Goal: Information Seeking & Learning: Learn about a topic

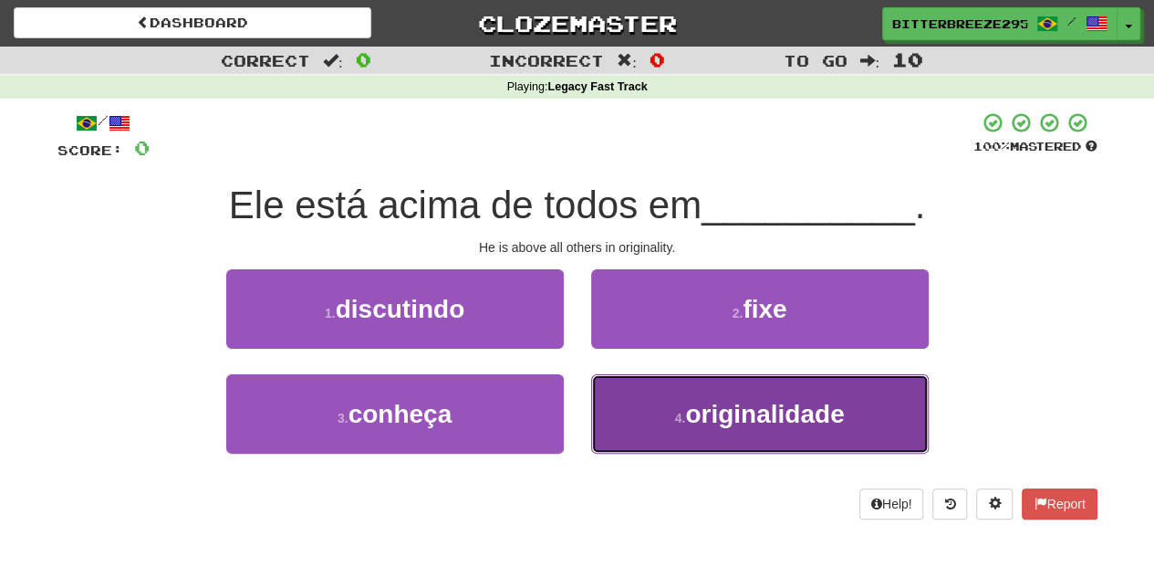
click at [672, 405] on button "4 . originalidade" at bounding box center [760, 413] width 338 height 79
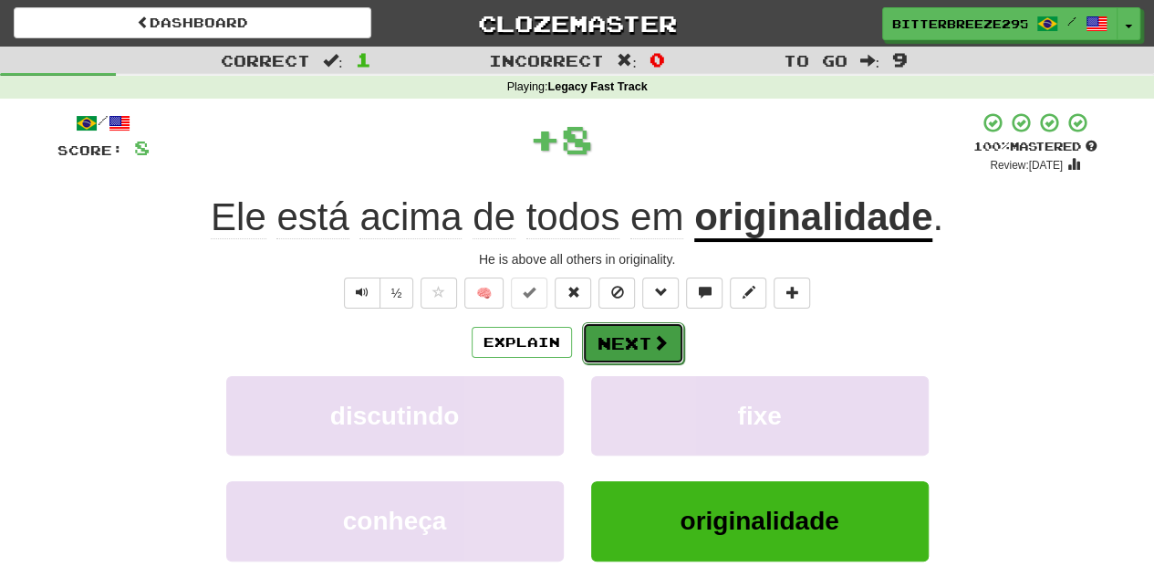
click at [626, 332] on button "Next" at bounding box center [633, 343] width 102 height 42
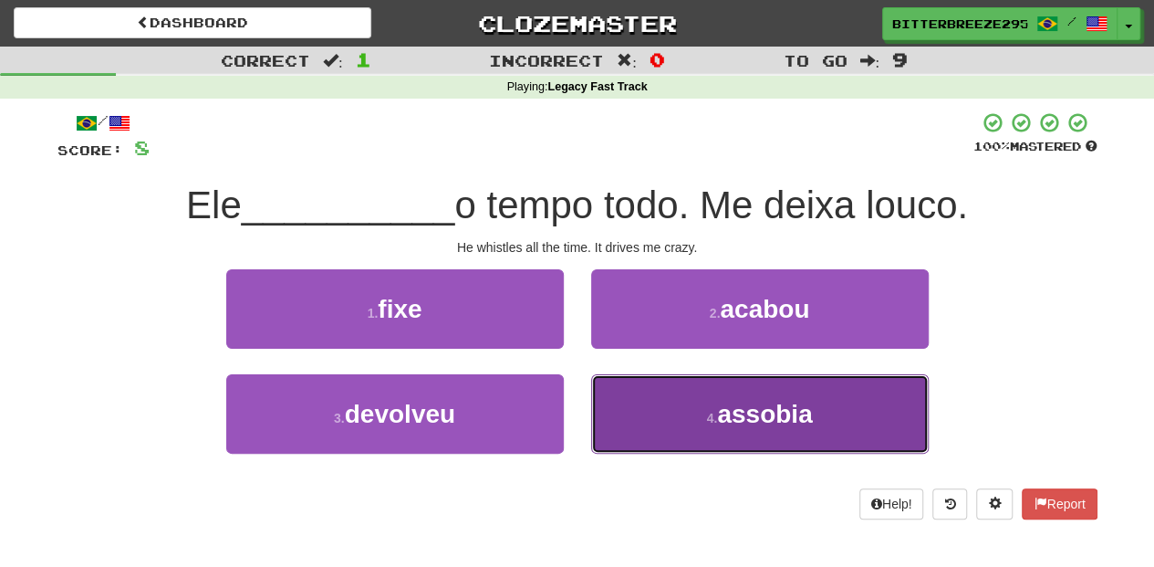
click at [642, 390] on button "4 . assobia" at bounding box center [760, 413] width 338 height 79
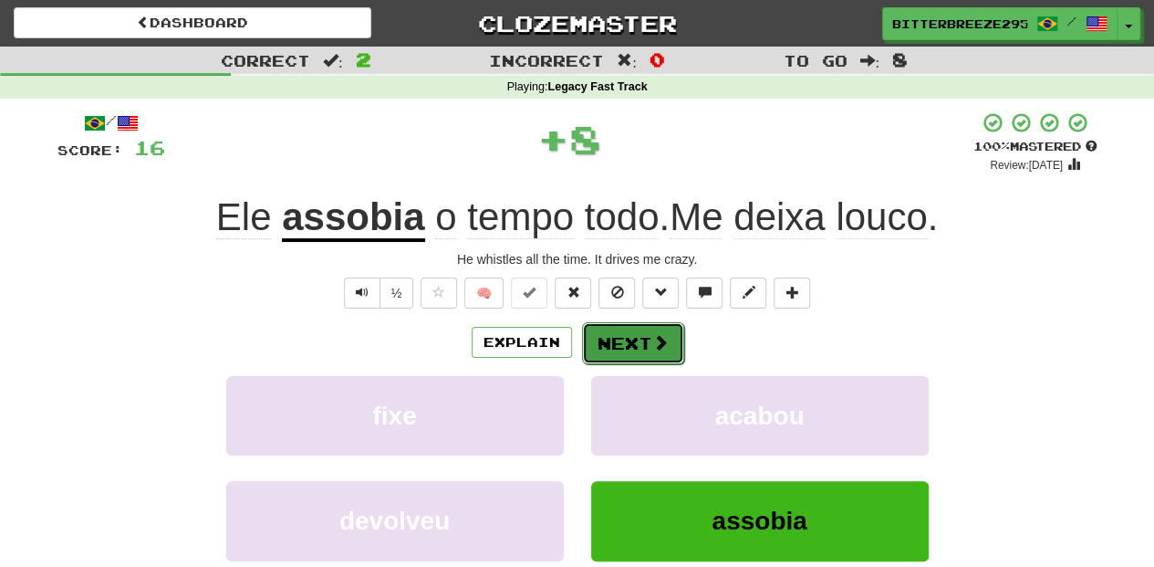
click at [633, 346] on button "Next" at bounding box center [633, 343] width 102 height 42
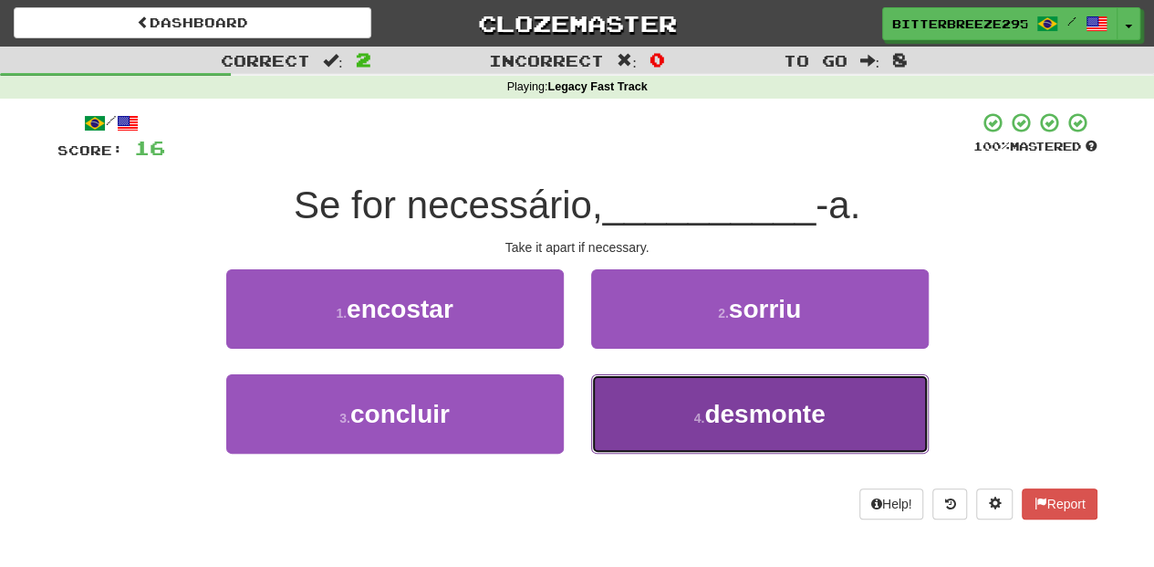
click at [639, 400] on button "4 . desmonte" at bounding box center [760, 413] width 338 height 79
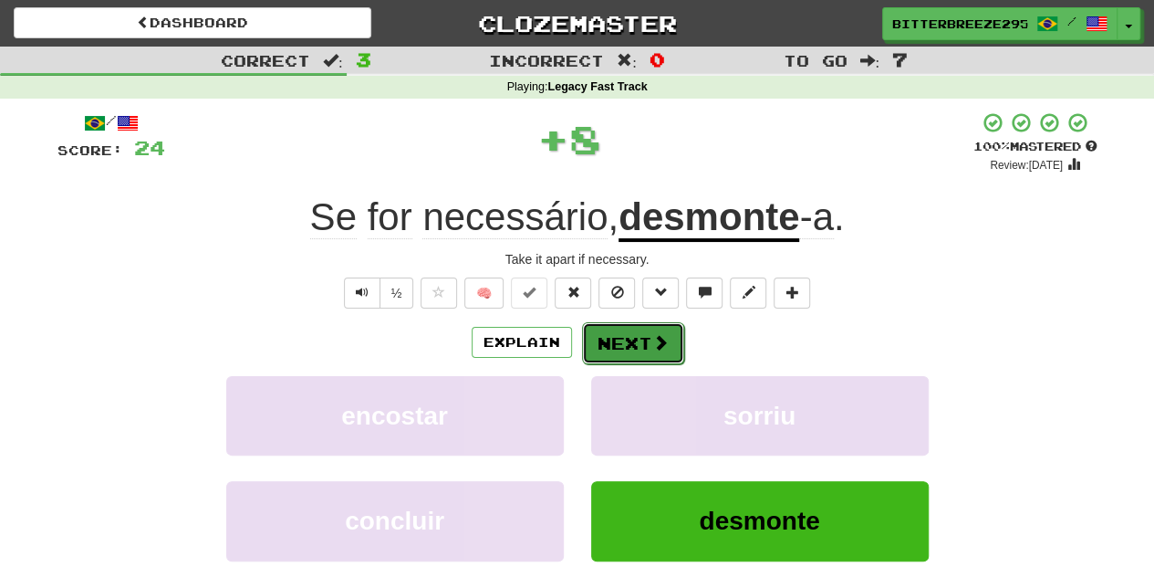
click at [611, 349] on button "Next" at bounding box center [633, 343] width 102 height 42
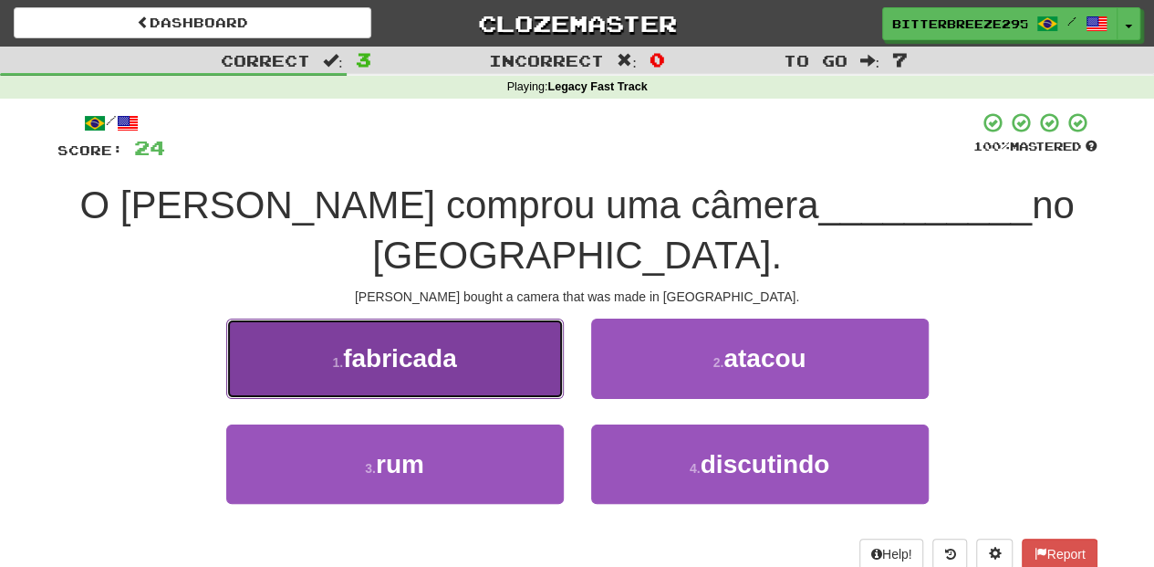
click at [468, 327] on button "1 . fabricada" at bounding box center [395, 357] width 338 height 79
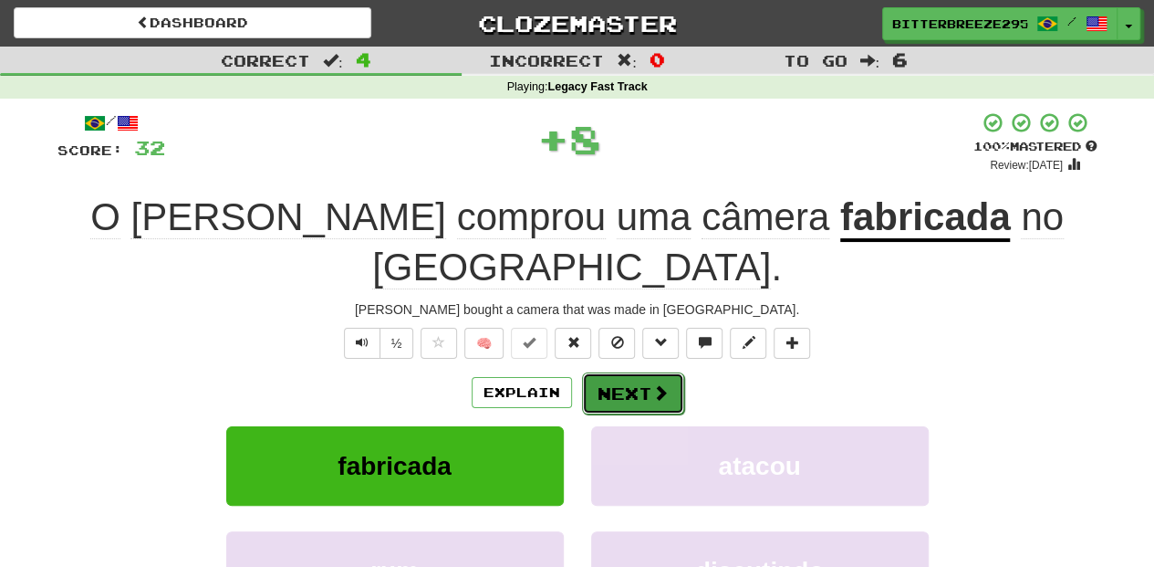
click at [607, 372] on button "Next" at bounding box center [633, 393] width 102 height 42
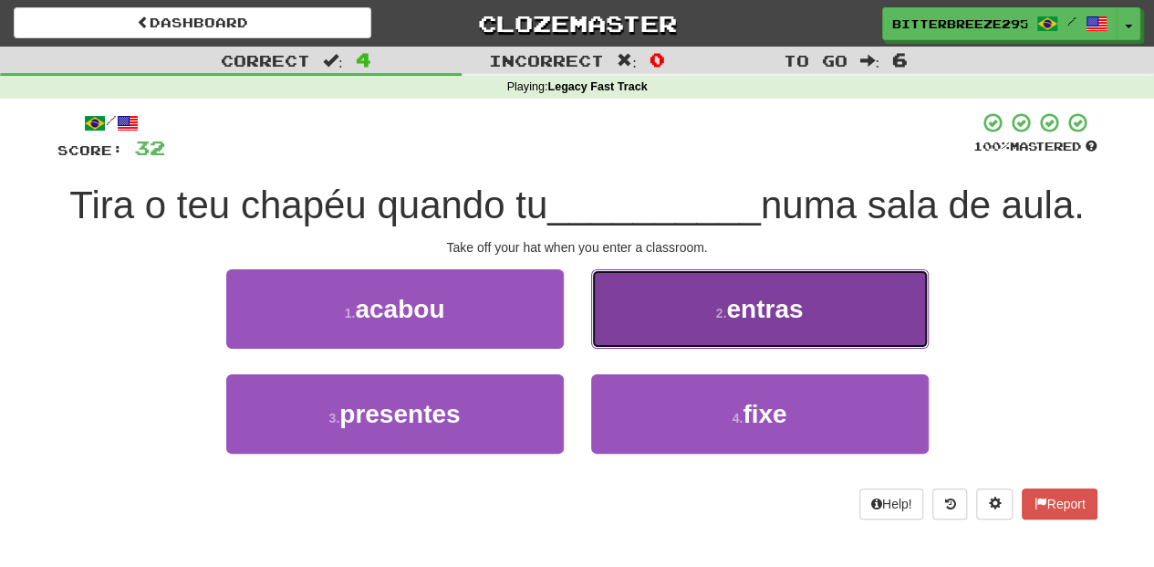
click at [661, 341] on button "2 . entras" at bounding box center [760, 308] width 338 height 79
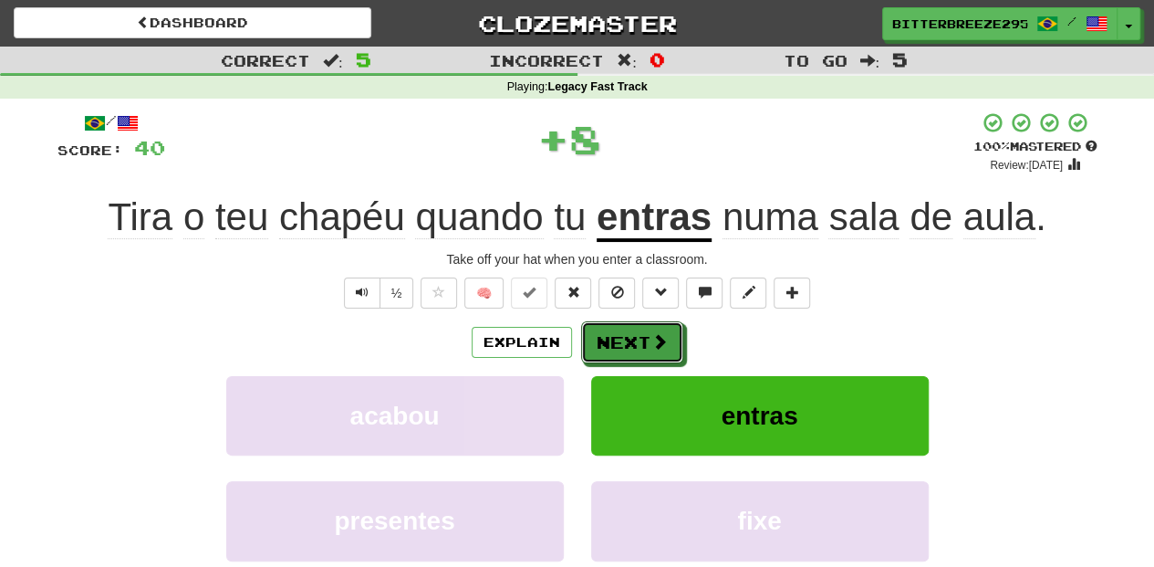
click at [661, 341] on span at bounding box center [659, 341] width 16 height 16
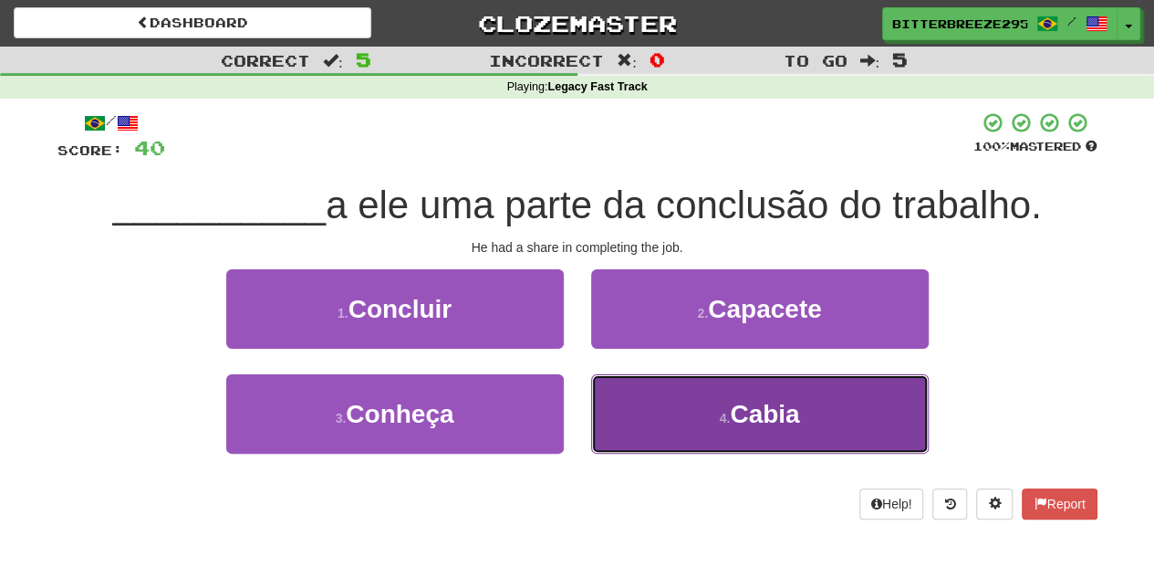
click at [660, 409] on button "4 . Cabia" at bounding box center [760, 413] width 338 height 79
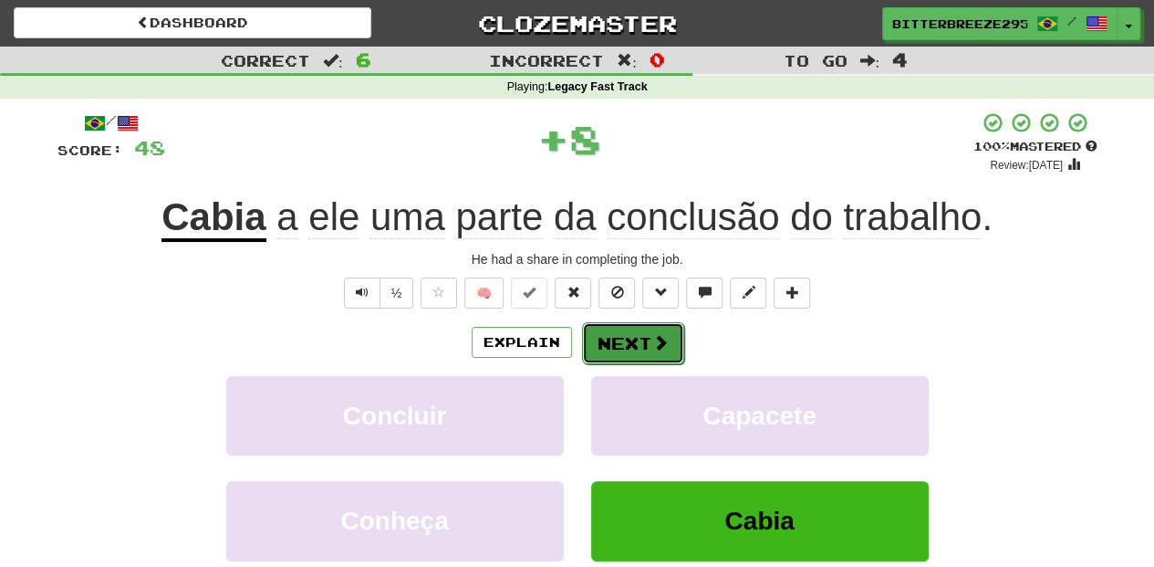
click at [633, 340] on button "Next" at bounding box center [633, 343] width 102 height 42
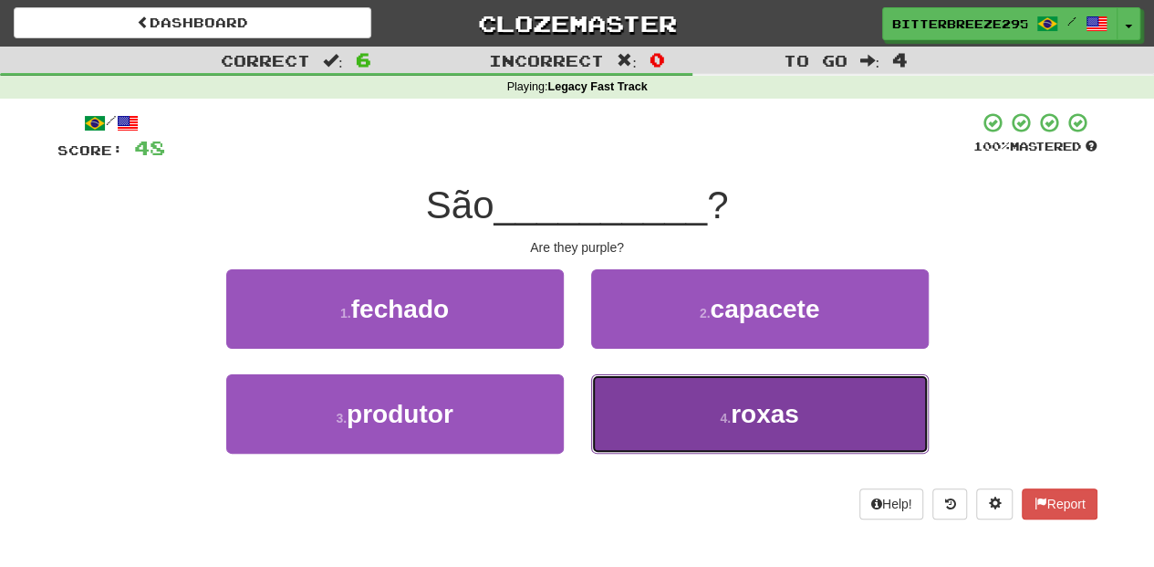
click at [673, 411] on button "4 . roxas" at bounding box center [760, 413] width 338 height 79
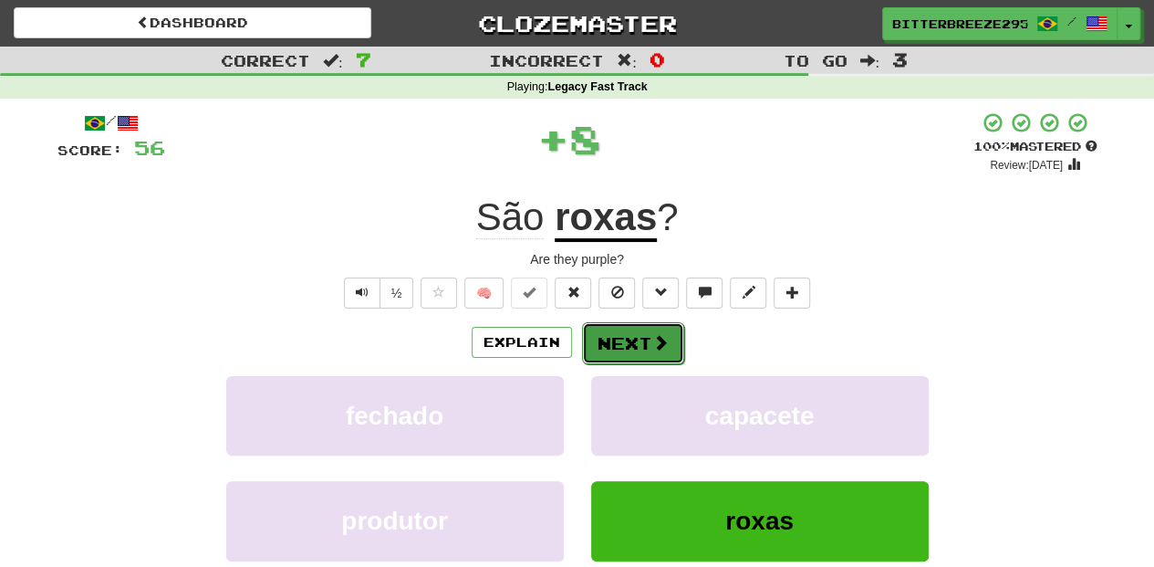
click at [633, 341] on button "Next" at bounding box center [633, 343] width 102 height 42
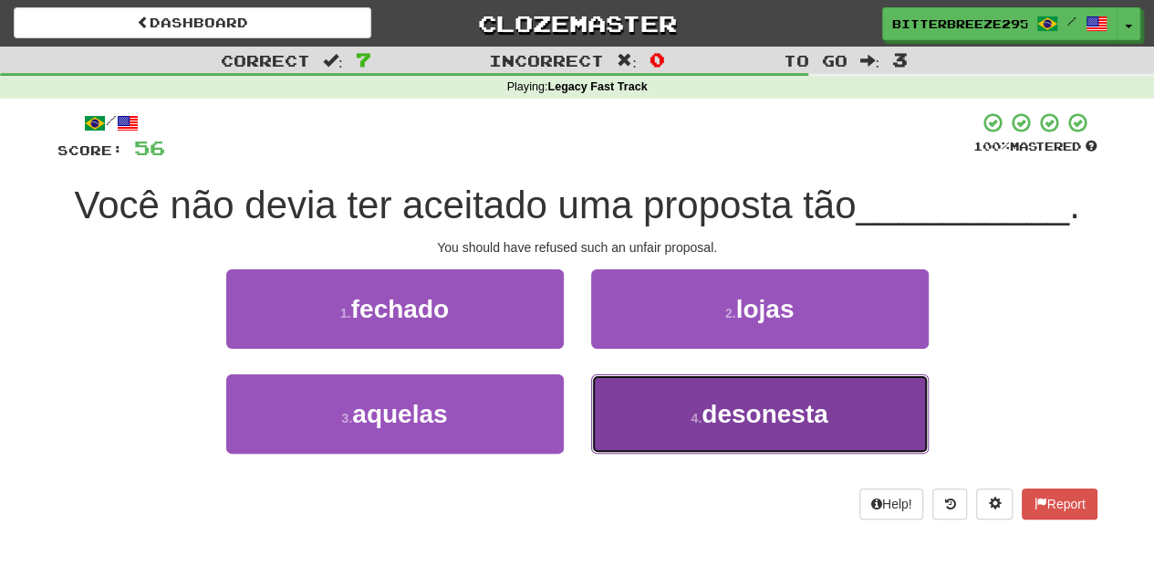
click at [645, 422] on button "4 . desonesta" at bounding box center [760, 413] width 338 height 79
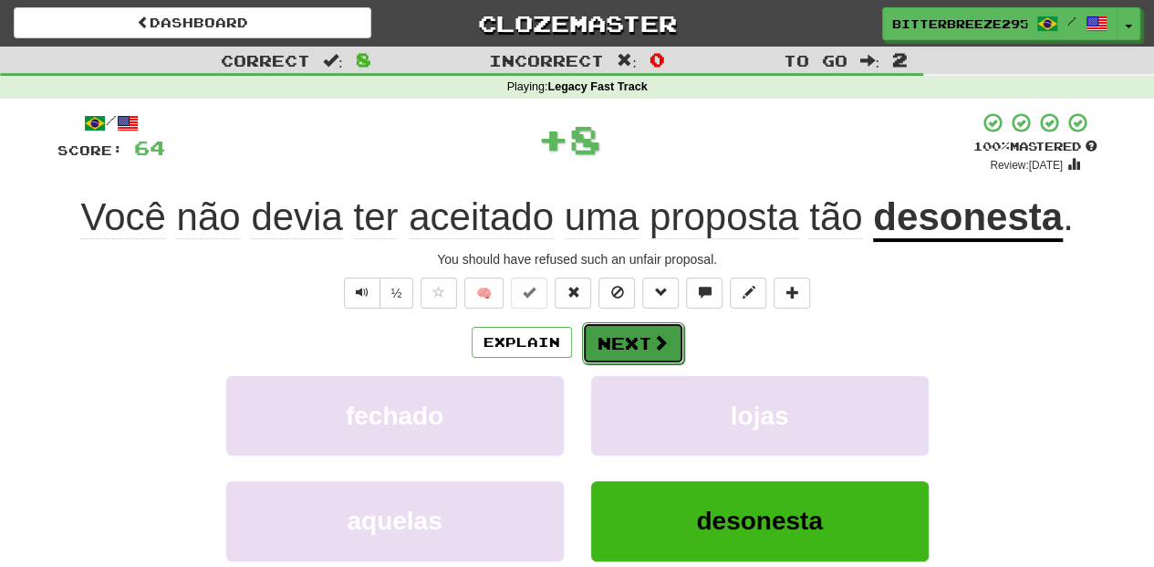
click at [627, 339] on button "Next" at bounding box center [633, 343] width 102 height 42
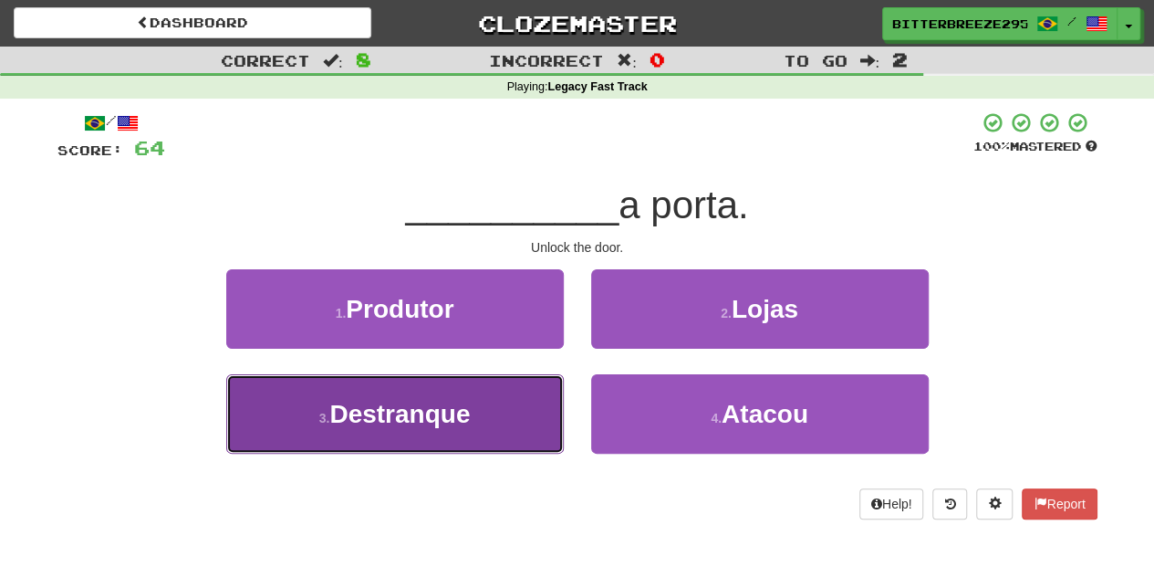
click at [500, 411] on button "3 . Destranque" at bounding box center [395, 413] width 338 height 79
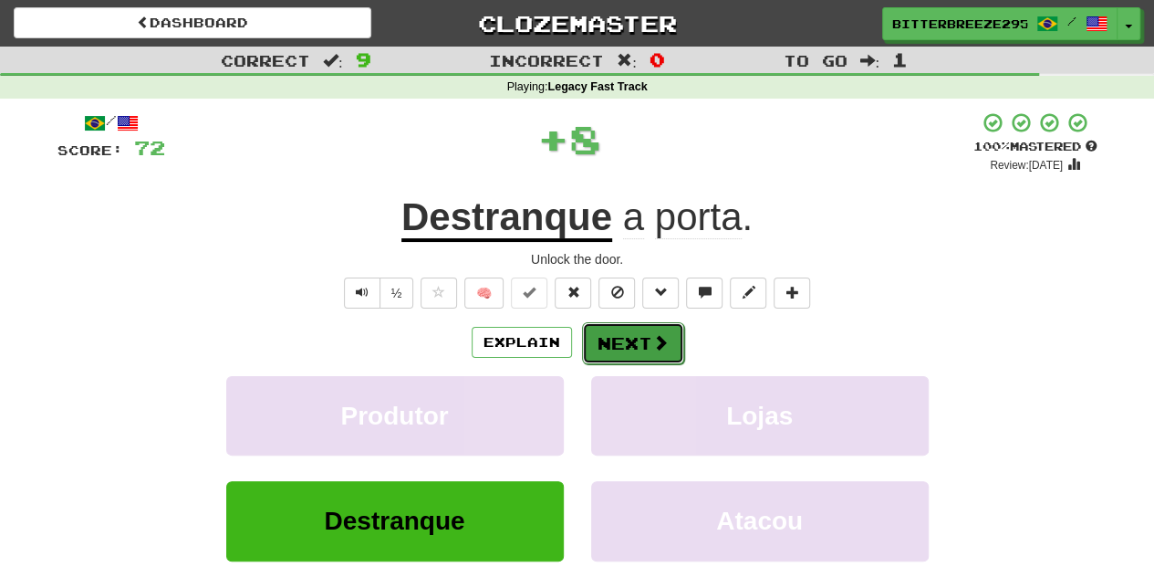
click at [631, 342] on button "Next" at bounding box center [633, 343] width 102 height 42
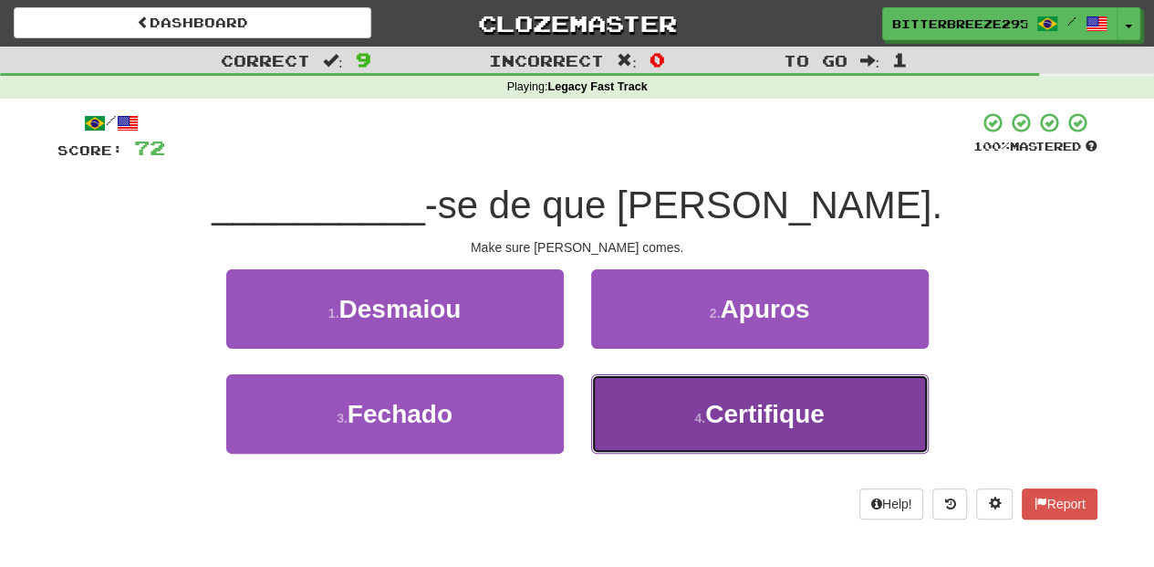
click at [654, 407] on button "4 . Certifique" at bounding box center [760, 413] width 338 height 79
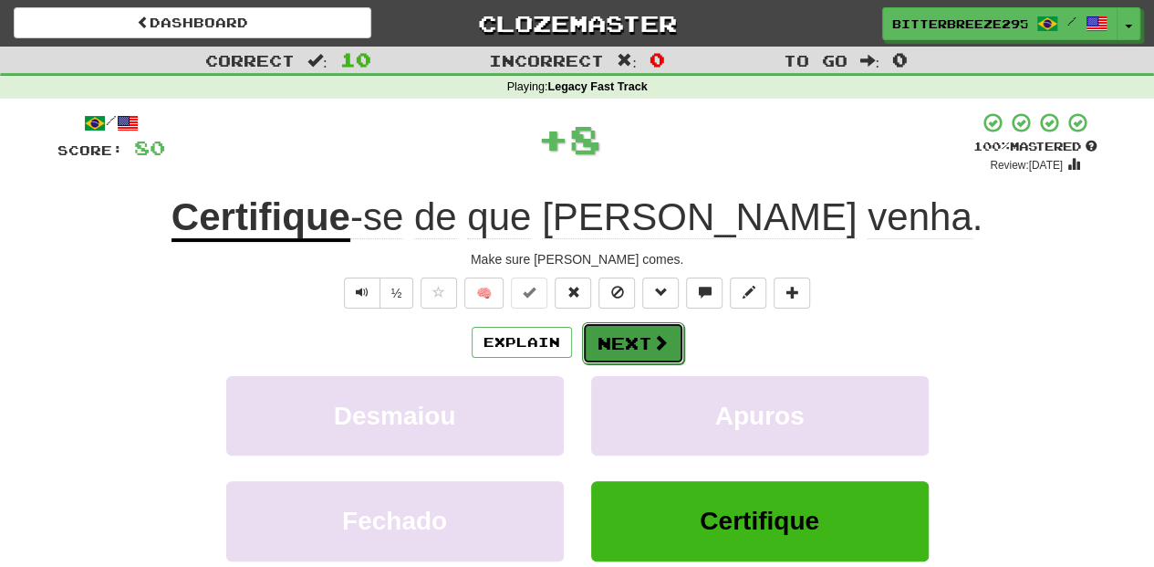
click at [652, 343] on span at bounding box center [660, 342] width 16 height 16
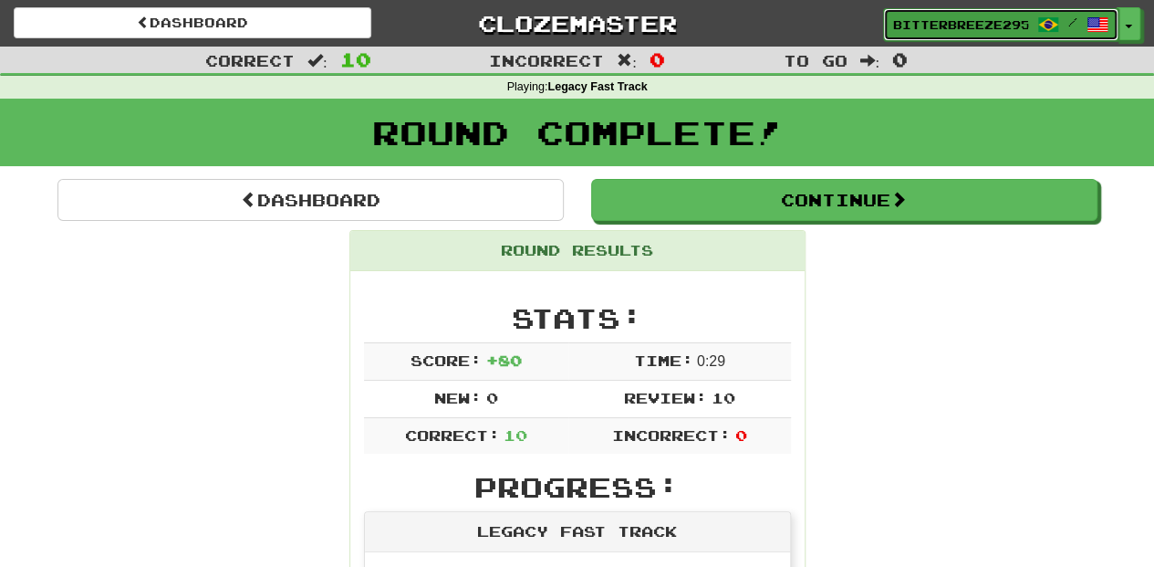
click at [922, 27] on span "BitterBreeze2956" at bounding box center [960, 24] width 135 height 16
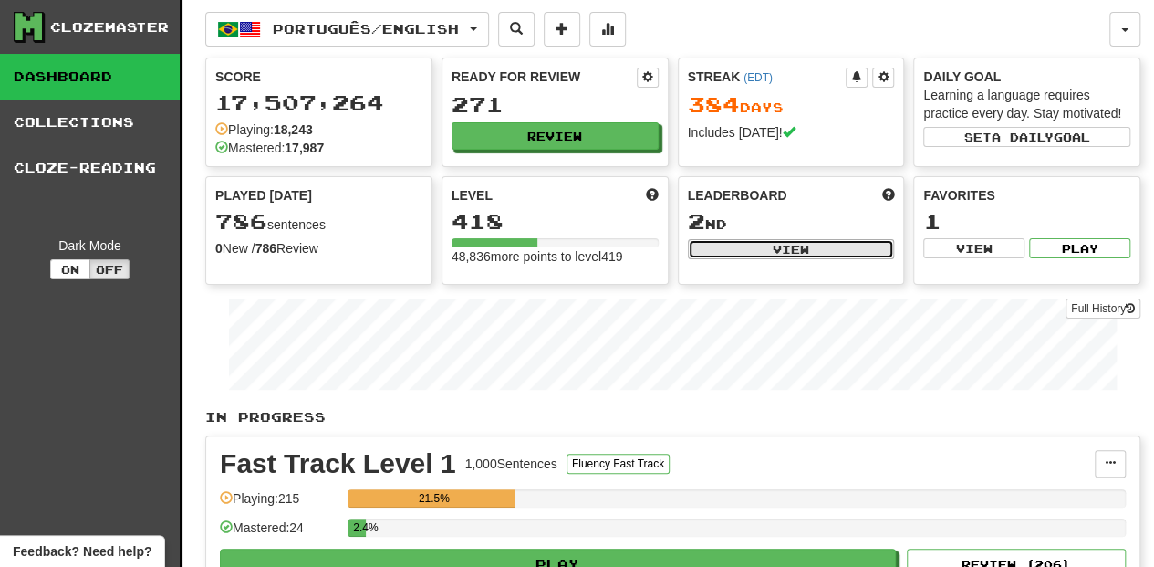
click at [723, 245] on button "View" at bounding box center [791, 249] width 207 height 20
select select "**********"
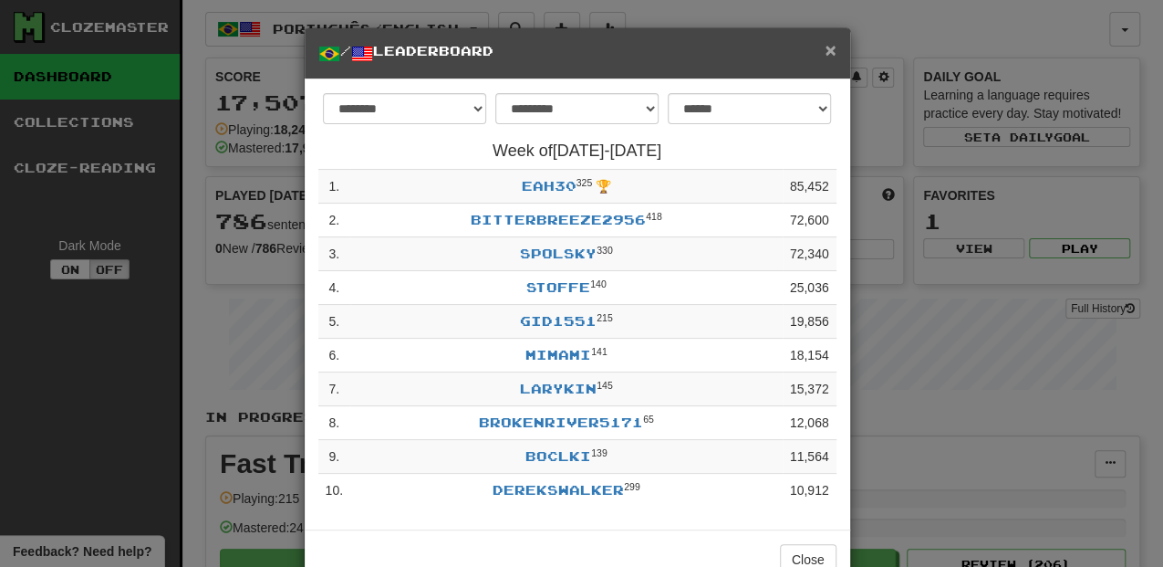
click at [829, 49] on span "×" at bounding box center [830, 49] width 11 height 21
